Goal: Transaction & Acquisition: Subscribe to service/newsletter

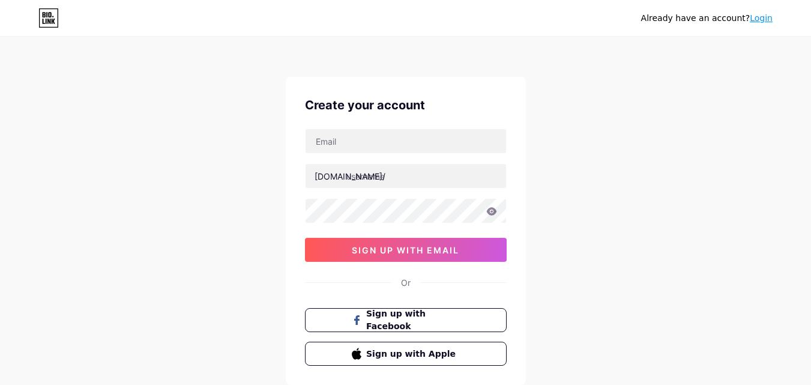
click at [407, 255] on span "sign up with email" at bounding box center [405, 250] width 107 height 10
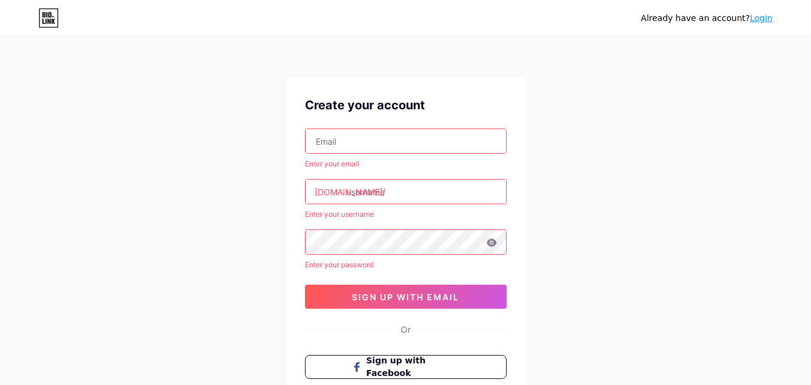
click at [382, 196] on input "text" at bounding box center [406, 192] width 201 height 24
click at [378, 149] on input "text" at bounding box center [406, 141] width 201 height 24
paste input "[EMAIL_ADDRESS][DOMAIN_NAME]"
click at [329, 137] on input "[EMAIL_ADDRESS][DOMAIN_NAME]" at bounding box center [406, 141] width 201 height 24
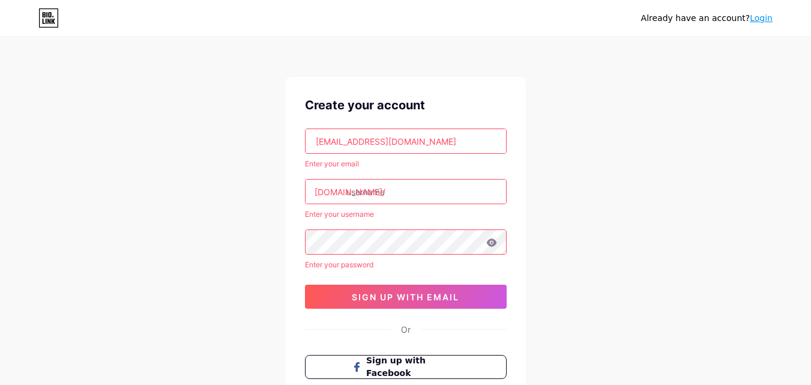
click at [329, 137] on input "[EMAIL_ADDRESS][DOMAIN_NAME]" at bounding box center [406, 141] width 201 height 24
type input "[EMAIL_ADDRESS][DOMAIN_NAME]"
click at [384, 198] on input "text" at bounding box center [406, 192] width 201 height 24
paste input "bettyrodriguezus"
type input "bettyrodriguezus"
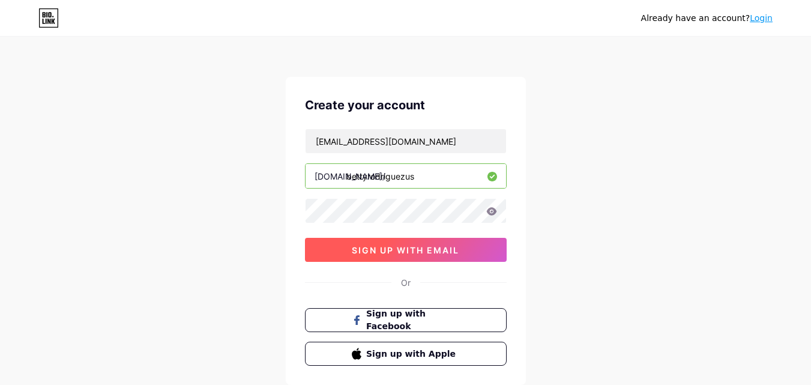
click at [325, 247] on button "sign up with email" at bounding box center [406, 250] width 202 height 24
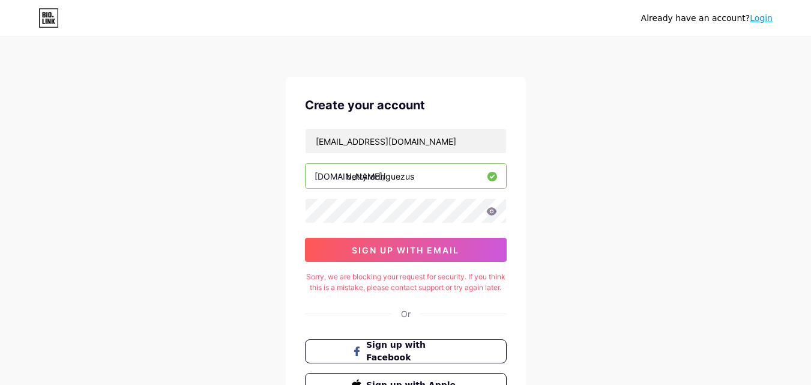
click at [394, 235] on div "[EMAIL_ADDRESS][DOMAIN_NAME] [DOMAIN_NAME]/ bettyrodriguezus 0cAFcWeA5BSpajAxaG…" at bounding box center [406, 194] width 202 height 133
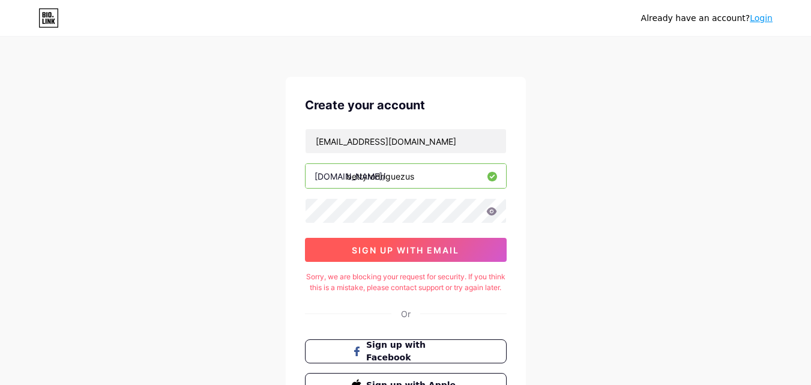
click at [424, 251] on span "sign up with email" at bounding box center [405, 250] width 107 height 10
